Goal: Transaction & Acquisition: Subscribe to service/newsletter

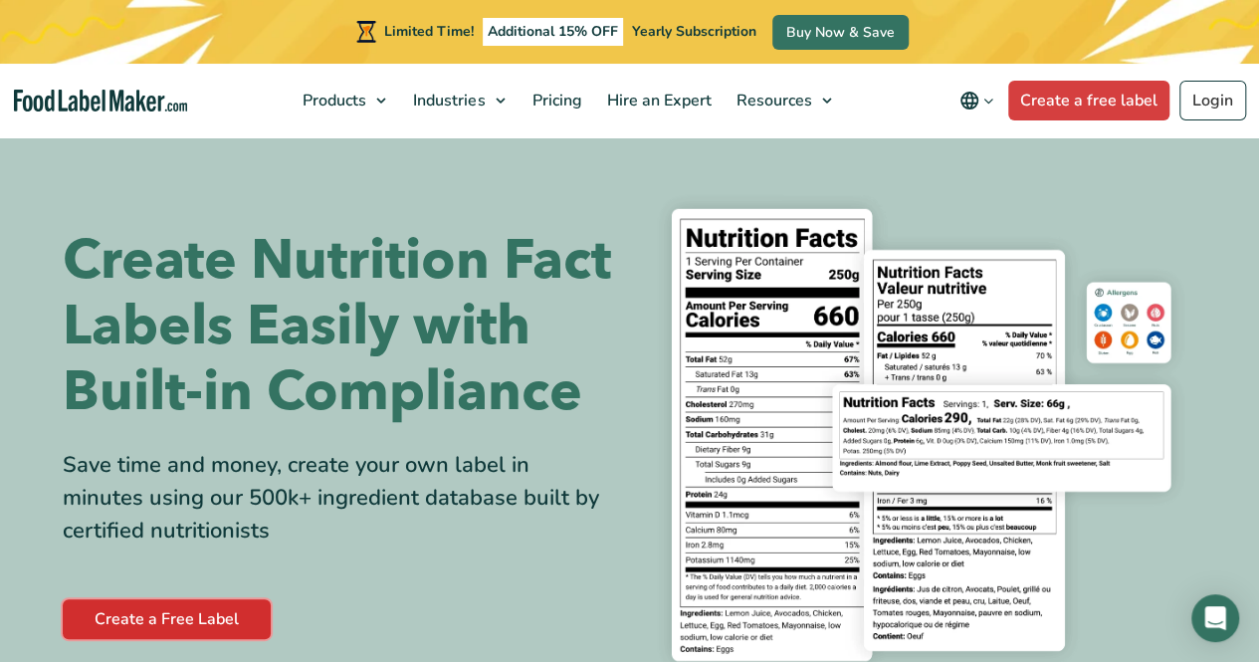
click at [144, 618] on link "Create a Free Label" at bounding box center [167, 619] width 208 height 40
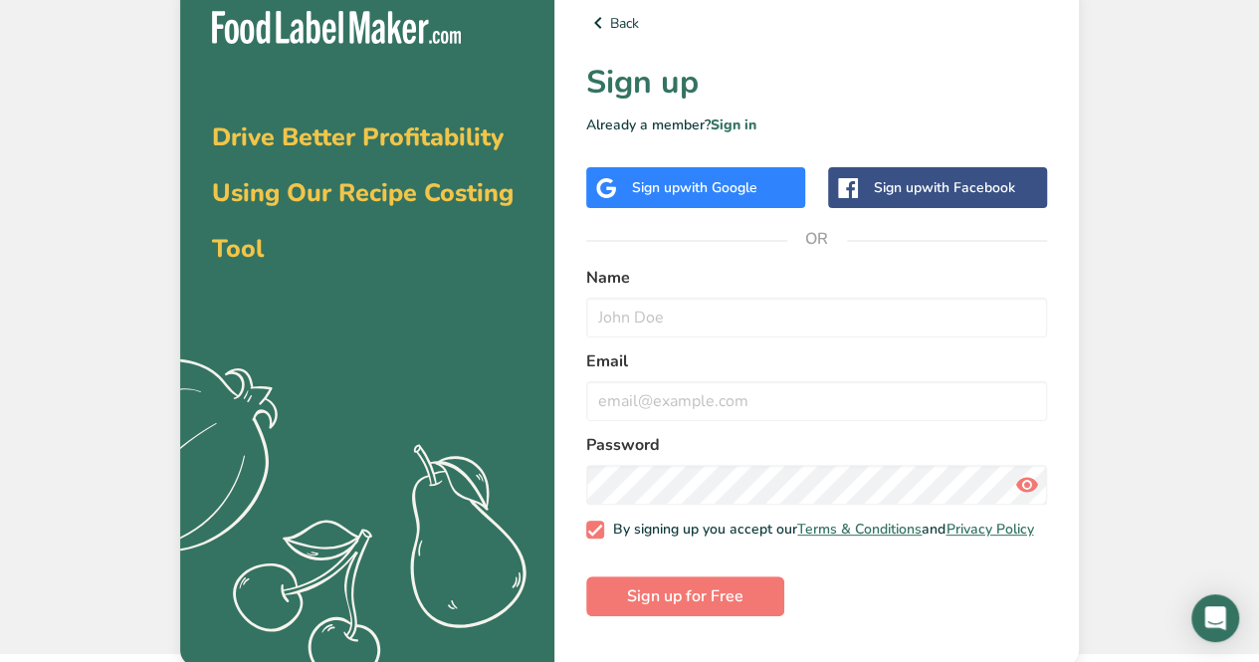
scroll to position [12, 0]
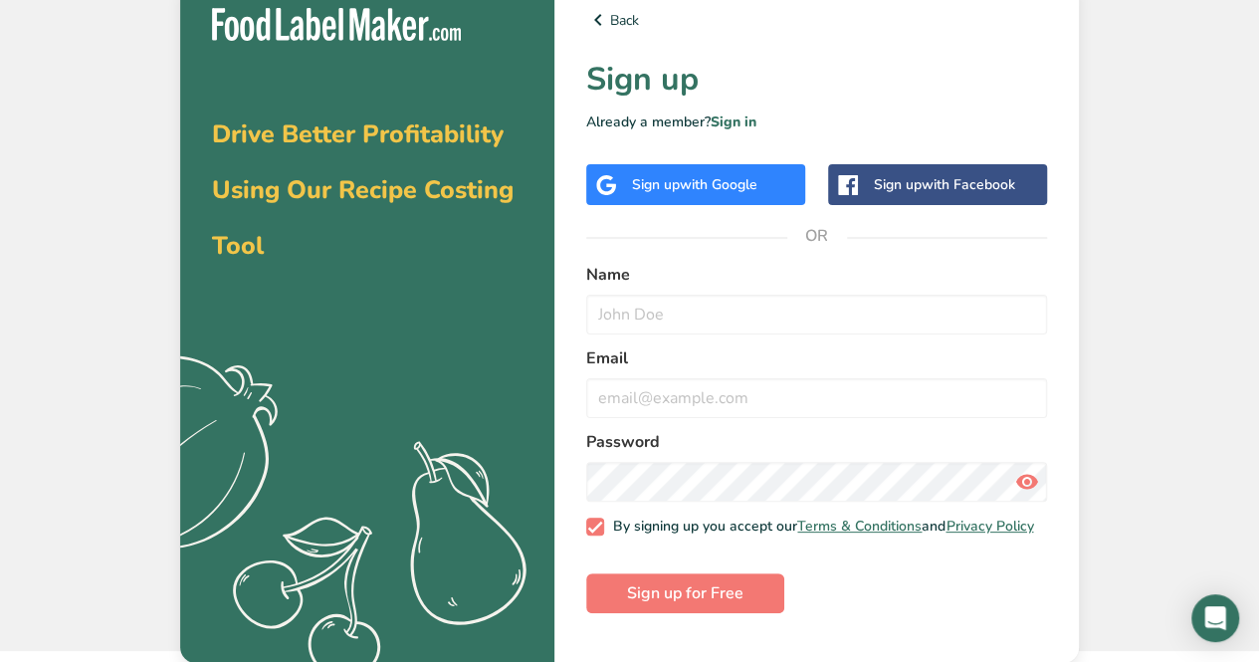
click at [716, 192] on span "with Google" at bounding box center [719, 184] width 78 height 19
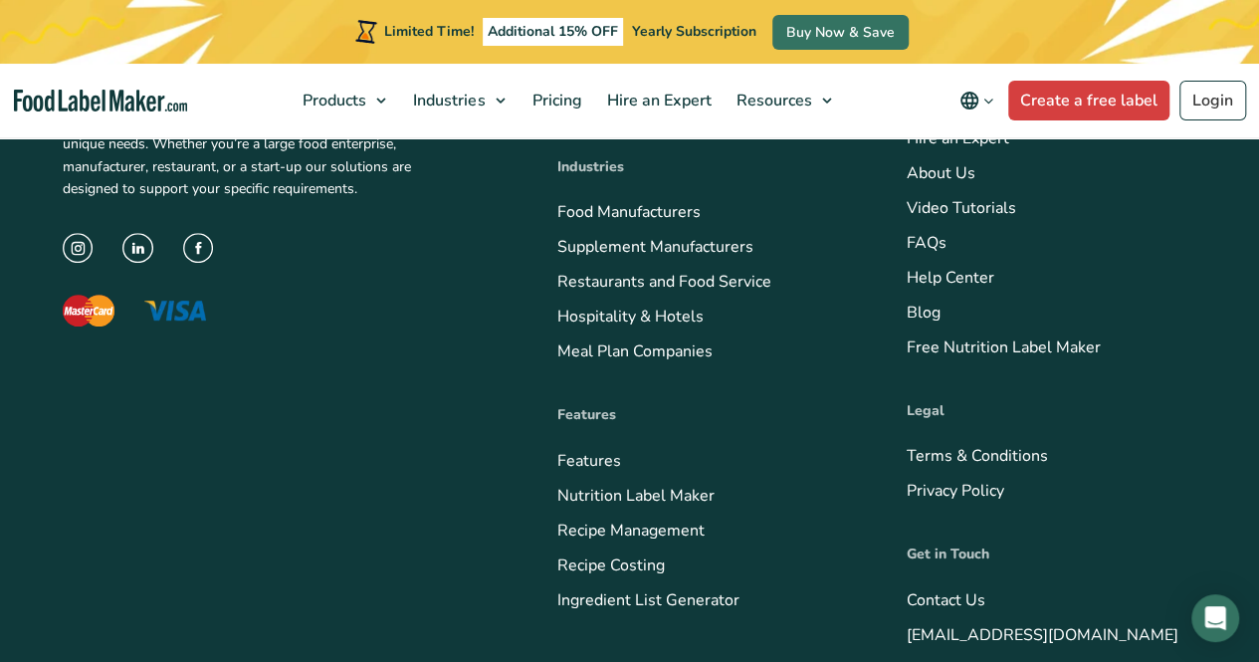
scroll to position [8092, 0]
